Goal: Information Seeking & Learning: Find specific fact

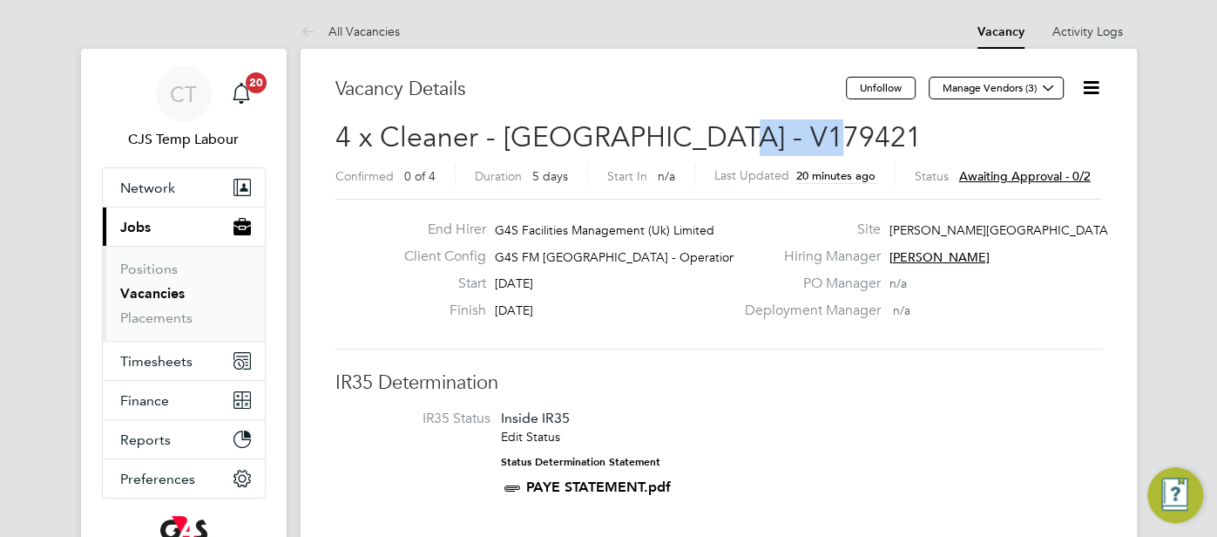
drag, startPoint x: 808, startPoint y: 138, endPoint x: 698, endPoint y: 134, distance: 110.7
click at [698, 134] on h2 "4 x Cleaner - Tower Hamlet - V179421 Confirmed 0 of 4 Duration 5 days Start In …" at bounding box center [718, 155] width 766 height 73
copy span "V179421"
click at [837, 151] on h2 "4 x Cleaner - Tower Hamlet - V179421 Confirmed 0 of 4 Duration 5 days Start In …" at bounding box center [718, 155] width 766 height 73
drag, startPoint x: 820, startPoint y: 134, endPoint x: 699, endPoint y: 123, distance: 120.7
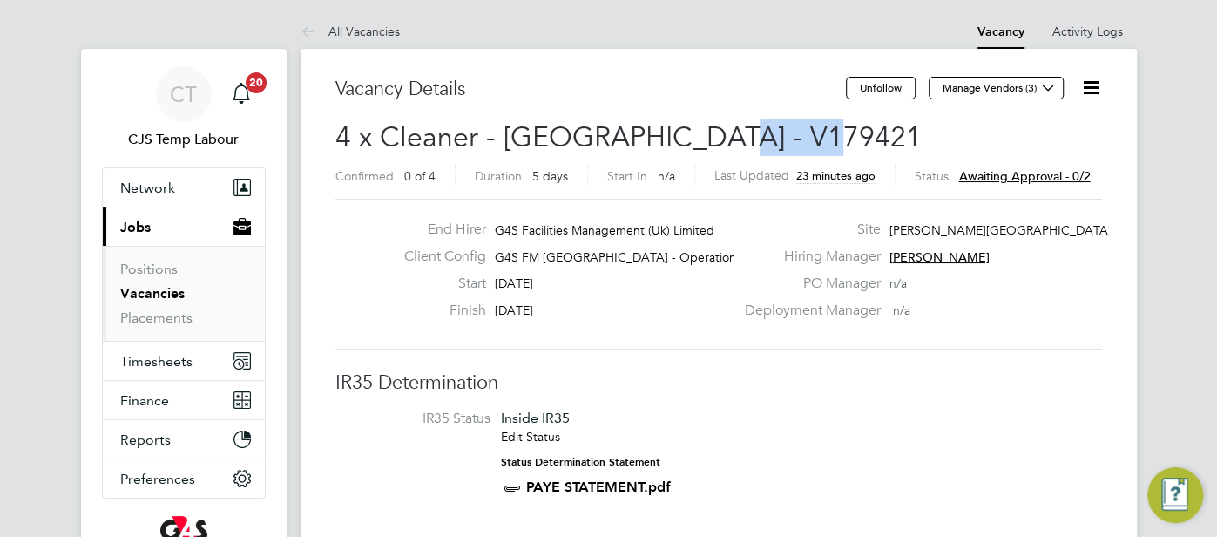
click at [699, 122] on h2 "4 x Cleaner - Tower Hamlet - V179421 Confirmed 0 of 4 Duration 5 days Start In …" at bounding box center [718, 155] width 766 height 73
copy span "V179421"
drag, startPoint x: 811, startPoint y: 144, endPoint x: 684, endPoint y: 136, distance: 127.4
click at [684, 136] on h2 "2 x Cleaner - Tower Hamlet - V179423 Confirmed 0 of 2 Duration 2 days Start In …" at bounding box center [718, 155] width 766 height 73
copy span "- V179423"
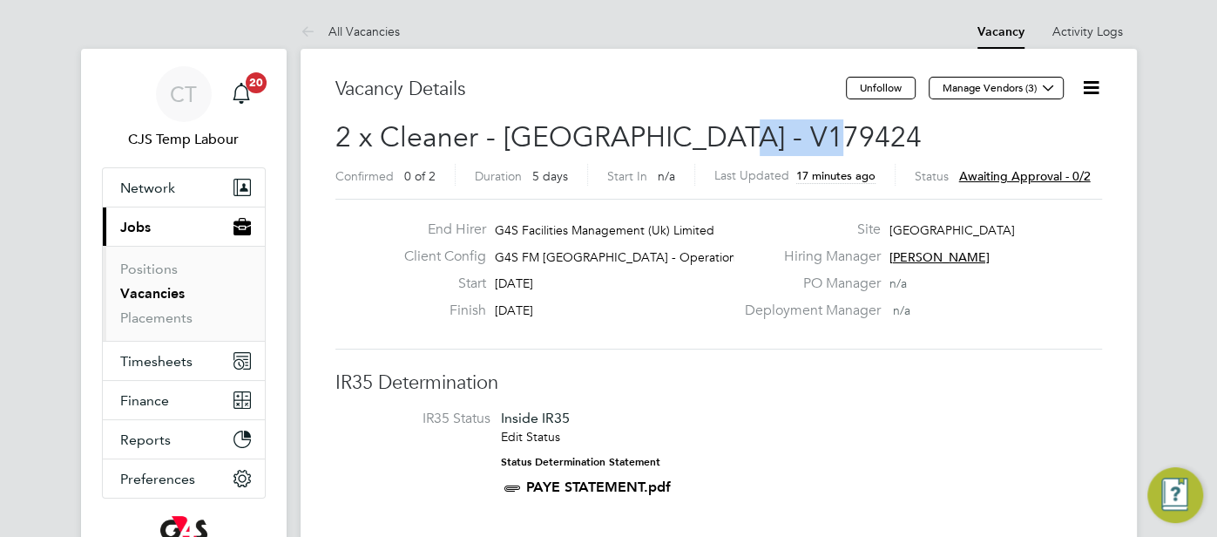
drag, startPoint x: 809, startPoint y: 134, endPoint x: 708, endPoint y: 132, distance: 101.0
click at [707, 132] on h2 "2 x Cleaner - [GEOGRAPHIC_DATA] - V179424 Confirmed 0 of 2 Duration 5 days Star…" at bounding box center [718, 155] width 766 height 73
click at [793, 241] on div "Site Harbinger Primary School" at bounding box center [920, 233] width 375 height 27
drag, startPoint x: 806, startPoint y: 138, endPoint x: 700, endPoint y: 131, distance: 105.6
click at [700, 131] on span "2 x Cleaner - Tower Hamlet - V179424" at bounding box center [628, 137] width 586 height 34
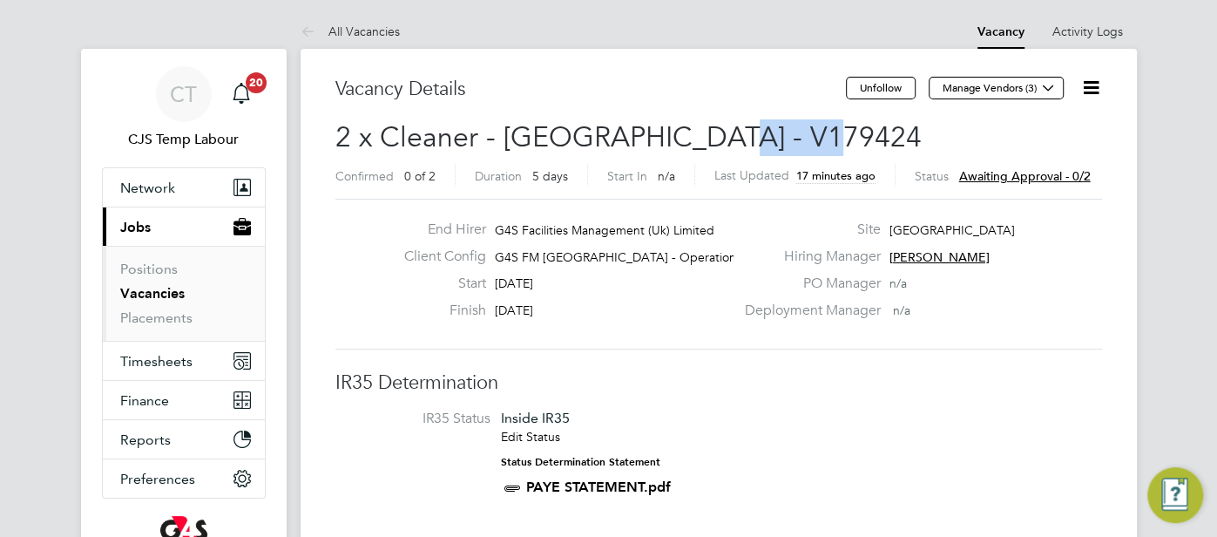
copy span "V179424"
drag, startPoint x: 810, startPoint y: 143, endPoint x: 693, endPoint y: 132, distance: 117.3
click at [693, 130] on h2 "2 x Cleaner - Tower Hamlet - V179425 Confirmed 0 of 2 Duration 5 days Start In …" at bounding box center [718, 155] width 766 height 73
copy span "V179425"
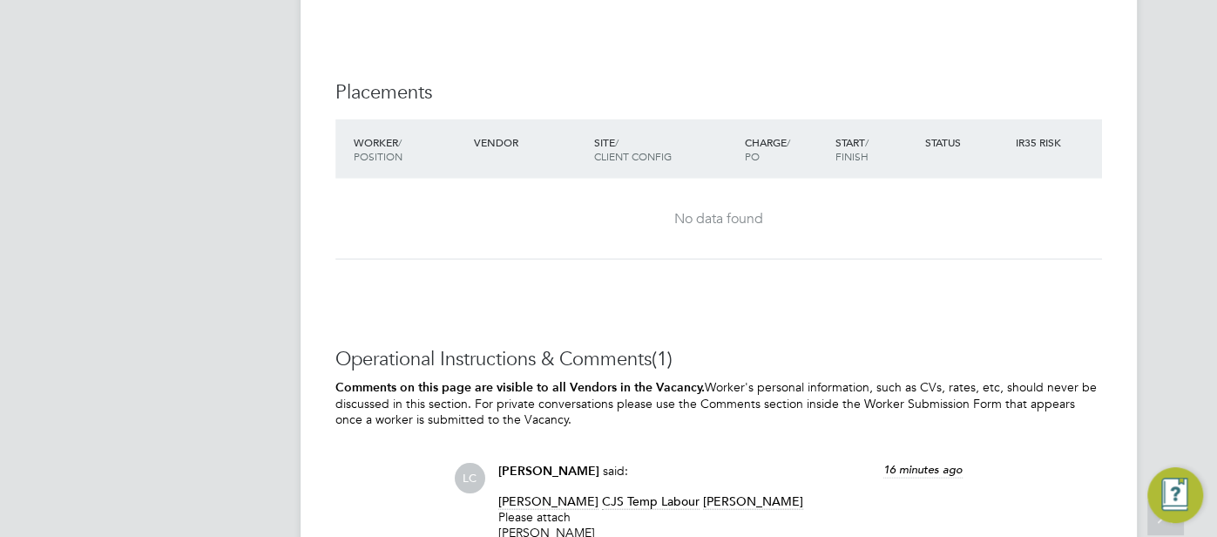
scroll to position [2641, 0]
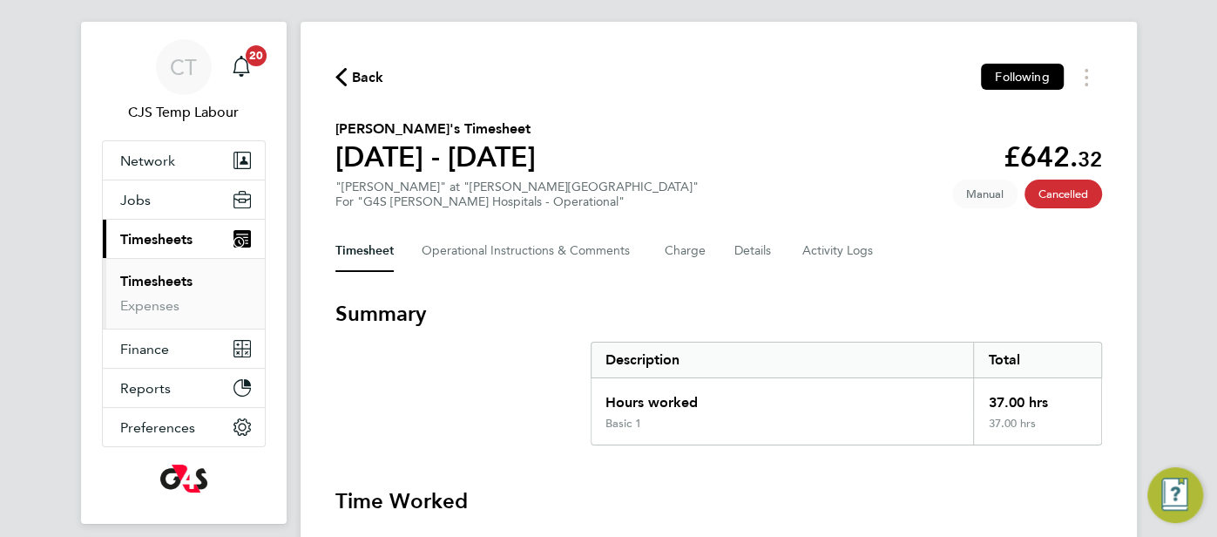
scroll to position [62, 0]
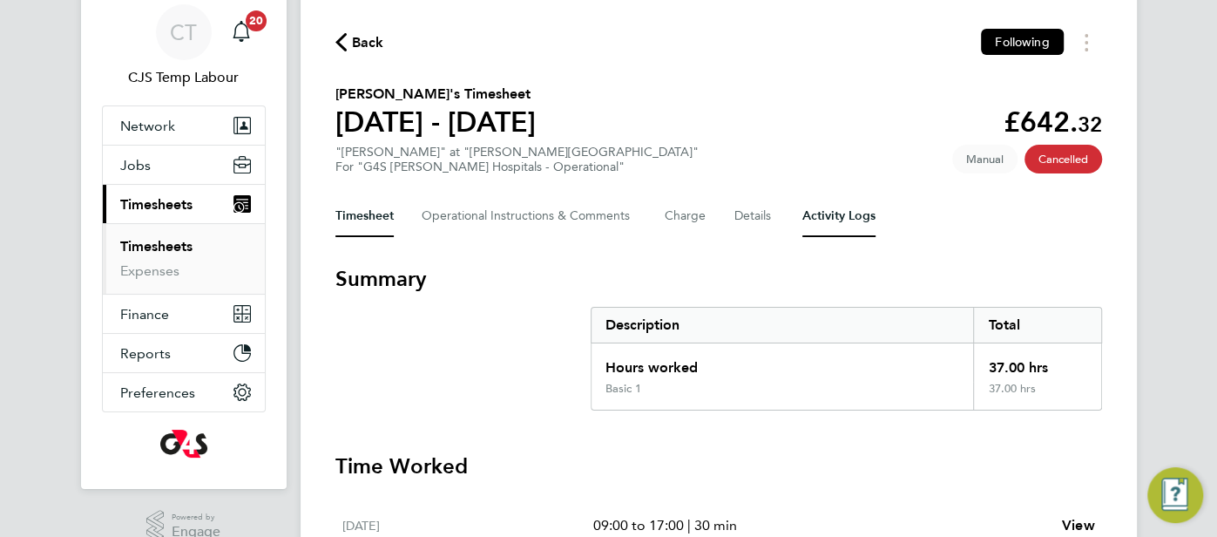
click at [843, 220] on Logs-tab "Activity Logs" at bounding box center [838, 216] width 73 height 42
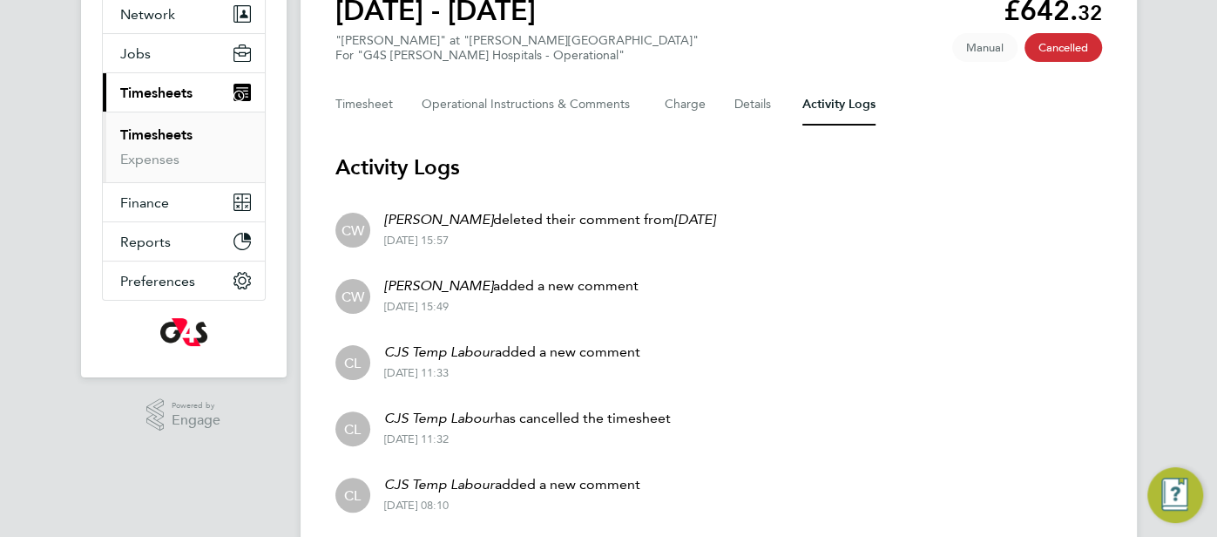
scroll to position [146, 0]
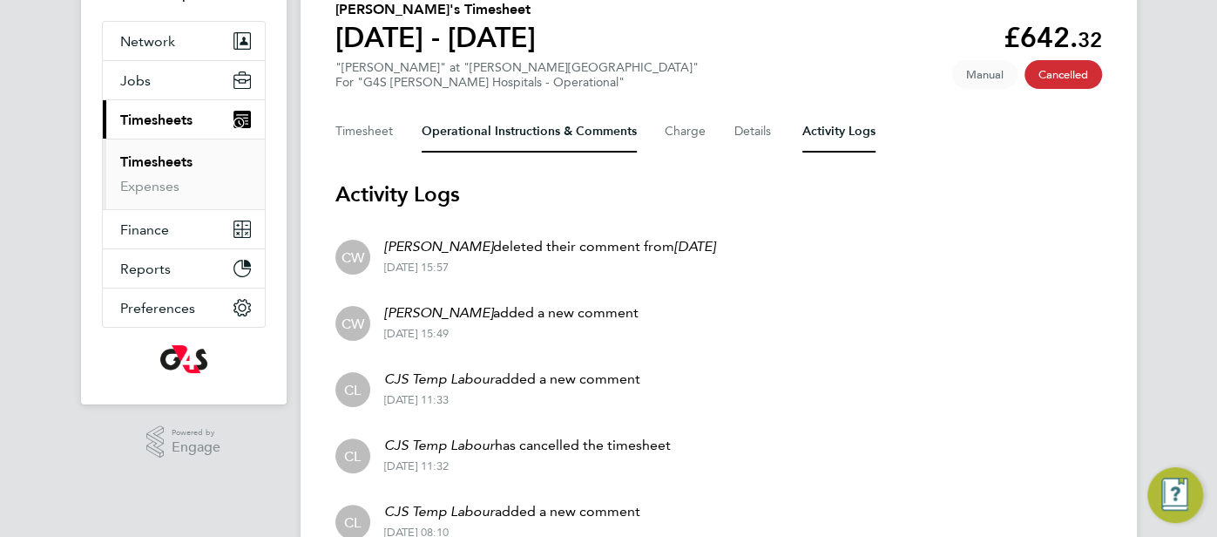
click at [485, 137] on Comments-tab "Operational Instructions & Comments" at bounding box center [529, 132] width 215 height 42
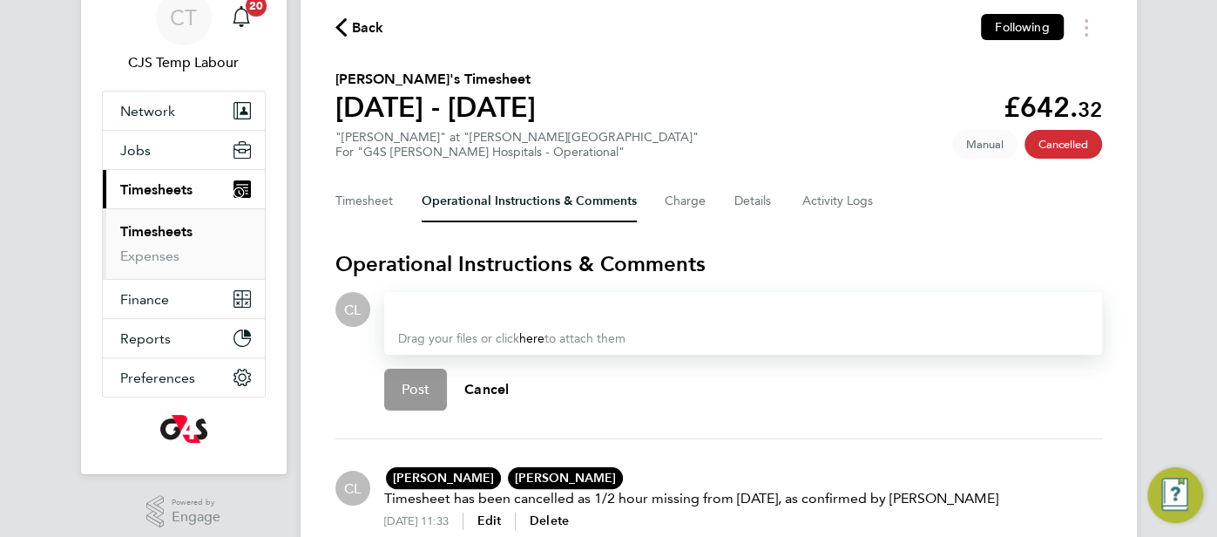
scroll to position [253, 0]
